Goal: Transaction & Acquisition: Book appointment/travel/reservation

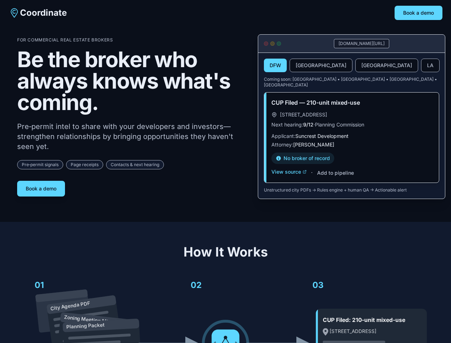
click at [225, 171] on div "For Commercial Real Estate Brokers Be the broker who always knows what's coming…" at bounding box center [131, 116] width 229 height 159
click at [419, 13] on button "Book a demo" at bounding box center [419, 13] width 48 height 14
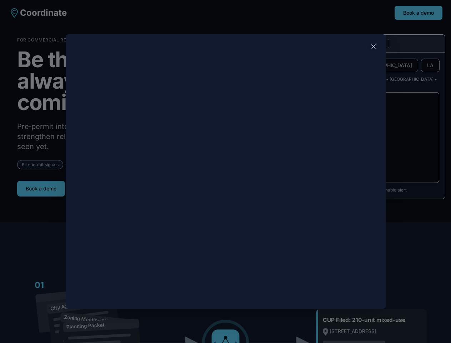
click at [41, 186] on div at bounding box center [225, 171] width 451 height 343
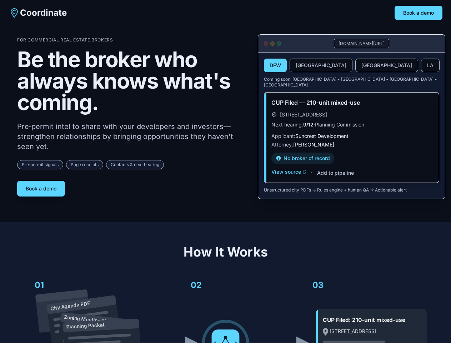
click at [275, 66] on button "DFW" at bounding box center [275, 66] width 23 height 14
click at [304, 66] on button "[GEOGRAPHIC_DATA]" at bounding box center [321, 66] width 63 height 14
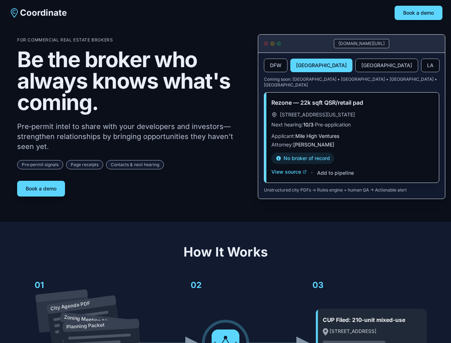
click at [355, 66] on button "[GEOGRAPHIC_DATA]" at bounding box center [386, 66] width 63 height 14
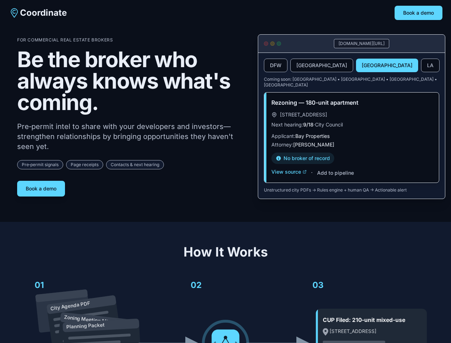
click at [421, 66] on button "LA" at bounding box center [430, 66] width 19 height 14
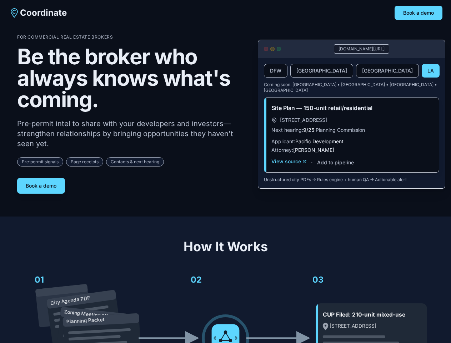
click at [289, 166] on div "Site Plan — 150-unit retail/residential [STREET_ADDRESS] Next hearing: 9/25 · P…" at bounding box center [351, 135] width 175 height 74
click at [335, 167] on div "Site Plan — 150-unit retail/residential [STREET_ADDRESS] Next hearing: 9/25 · P…" at bounding box center [351, 135] width 175 height 74
